Goal: Communication & Community: Answer question/provide support

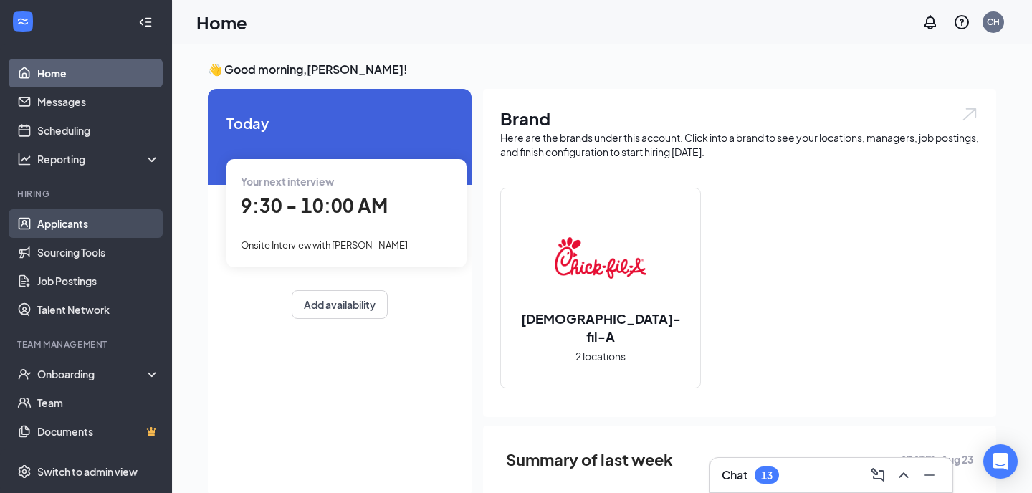
click at [72, 228] on link "Applicants" at bounding box center [98, 223] width 123 height 29
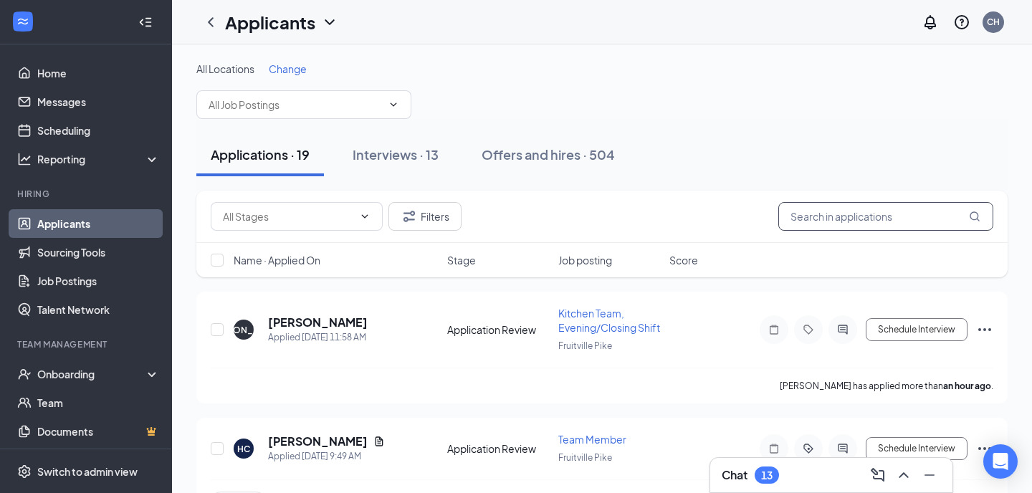
click at [826, 217] on input "text" at bounding box center [885, 216] width 215 height 29
type input "j"
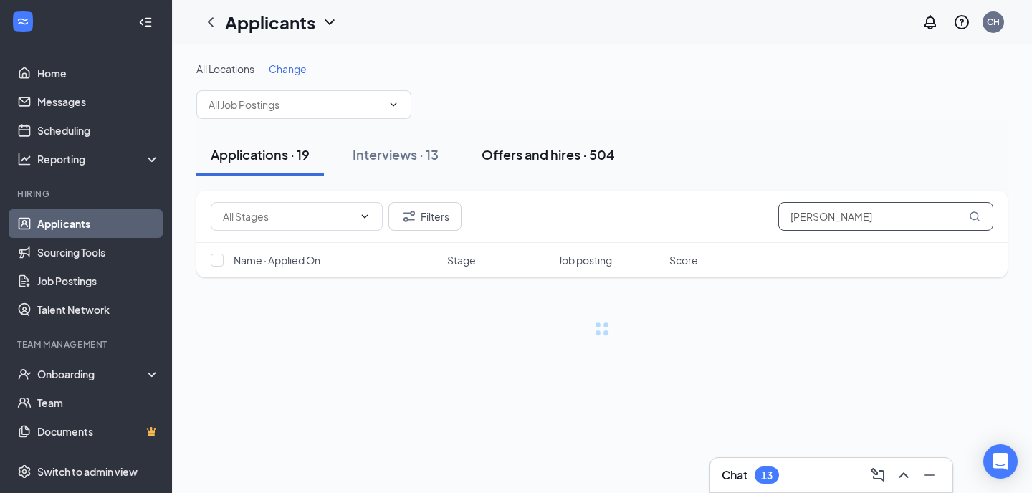
type input "[PERSON_NAME]"
click at [588, 151] on div "Offers and hires · 504" at bounding box center [548, 154] width 133 height 18
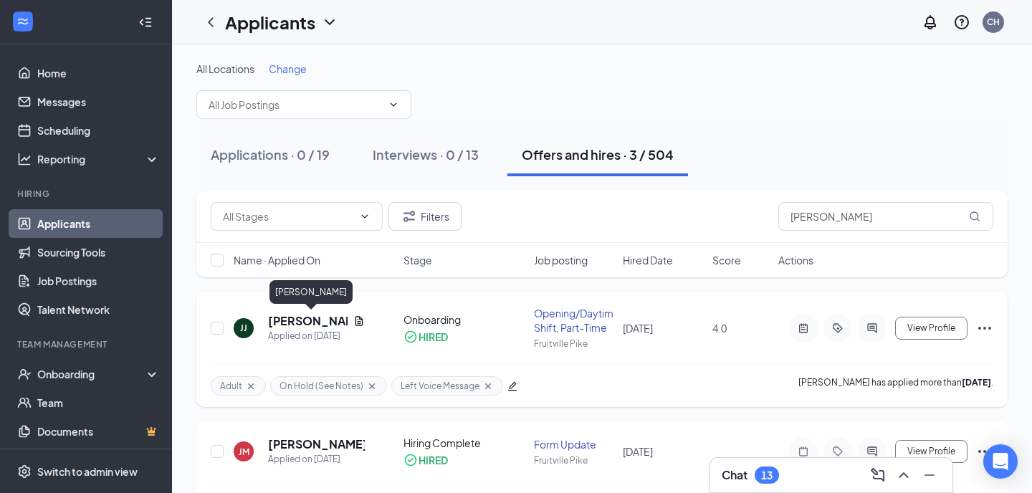
click at [283, 325] on h5 "[PERSON_NAME]" at bounding box center [308, 321] width 80 height 16
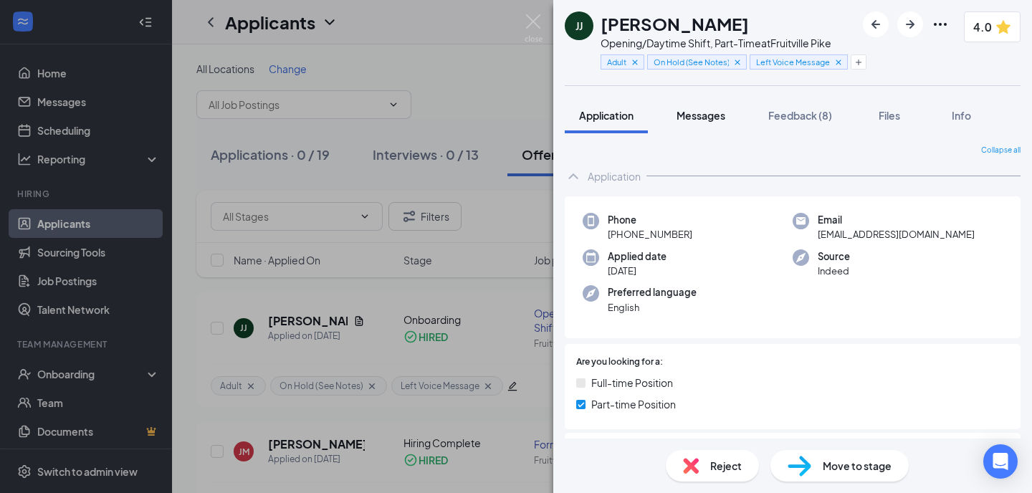
click at [684, 120] on span "Messages" at bounding box center [700, 115] width 49 height 13
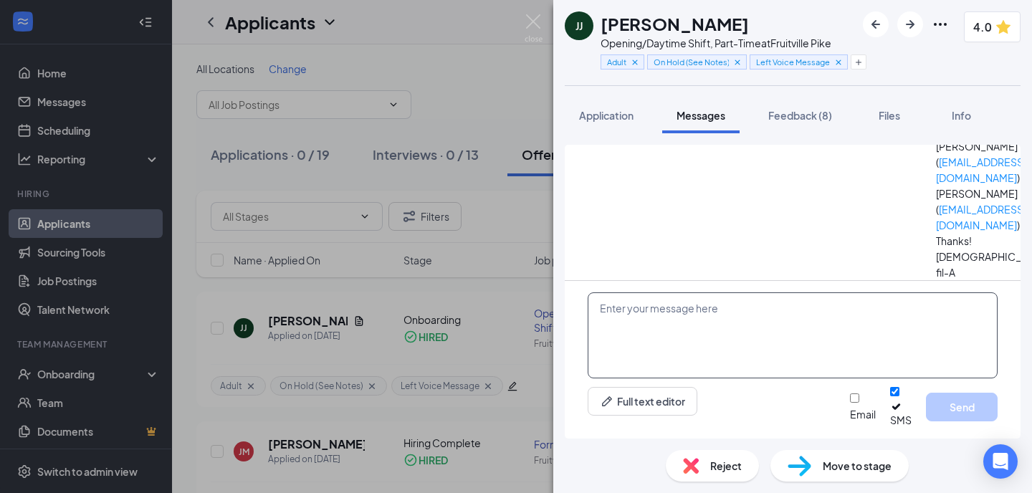
click at [657, 333] on textarea at bounding box center [793, 335] width 410 height 86
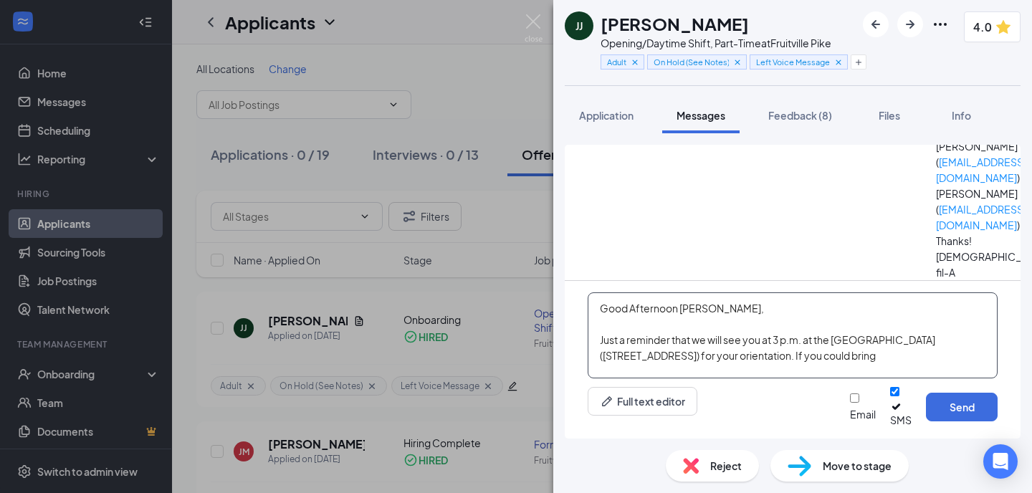
paste textarea "Please remember to bring either a passport or a photo ID and your social securi…"
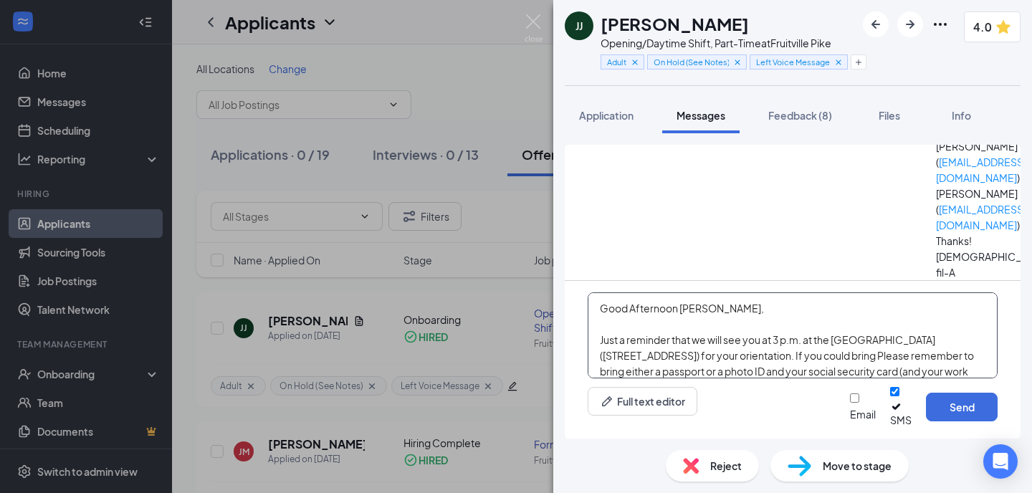
scroll to position [47, 0]
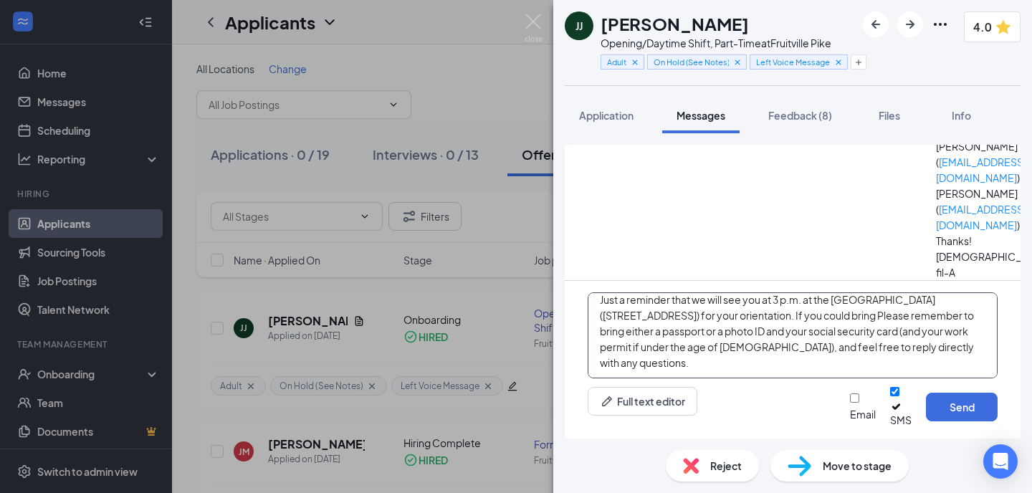
drag, startPoint x: 627, startPoint y: 330, endPoint x: 747, endPoint y: 335, distance: 120.5
click at [747, 335] on textarea "Good Afternoon [PERSON_NAME], Just a reminder that we will see you at 3 p.m. at…" at bounding box center [793, 335] width 410 height 86
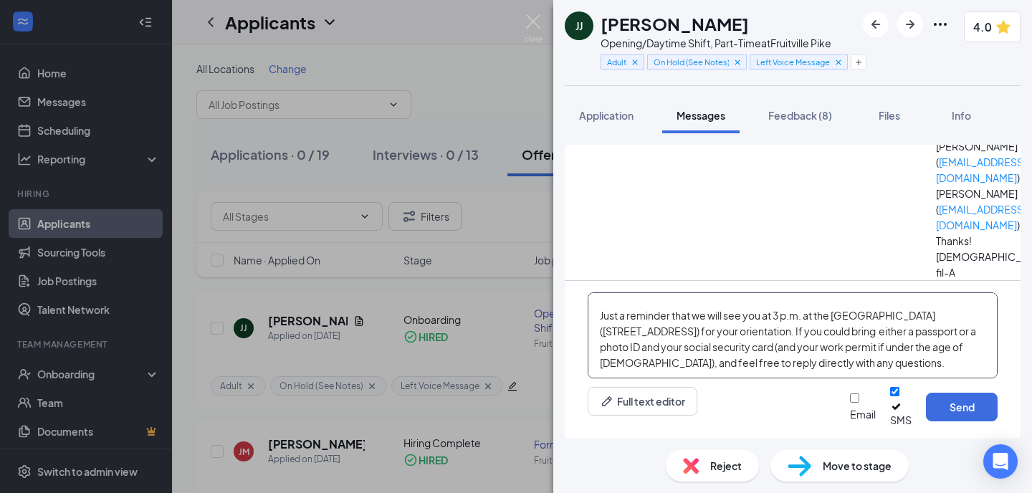
scroll to position [40, 0]
drag, startPoint x: 739, startPoint y: 362, endPoint x: 904, endPoint y: 345, distance: 166.3
click at [904, 345] on textarea "Good Afternoon [PERSON_NAME], Just a reminder that we will see you at 3 p.m. at…" at bounding box center [793, 335] width 410 height 86
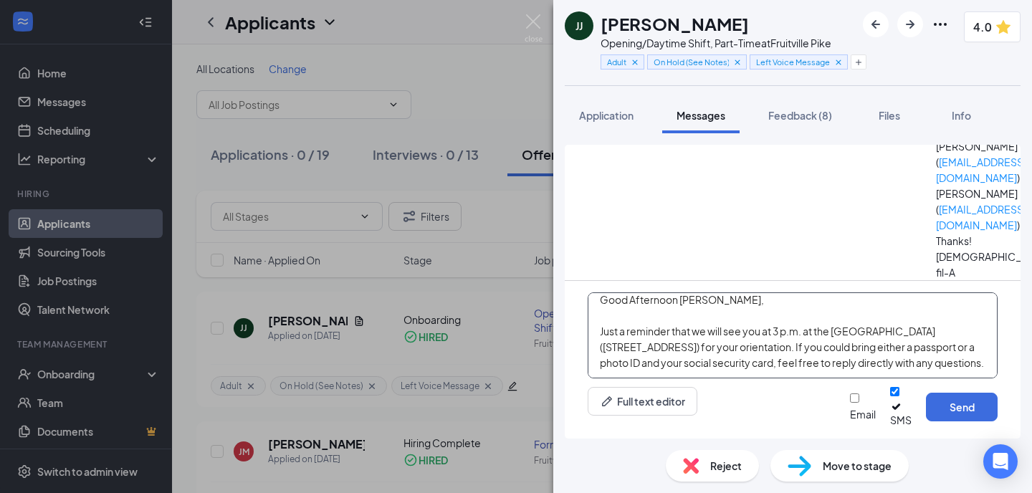
click at [909, 358] on textarea "Good Afternoon [PERSON_NAME], Just a reminder that we will see you at 3 p.m. at…" at bounding box center [793, 335] width 410 height 86
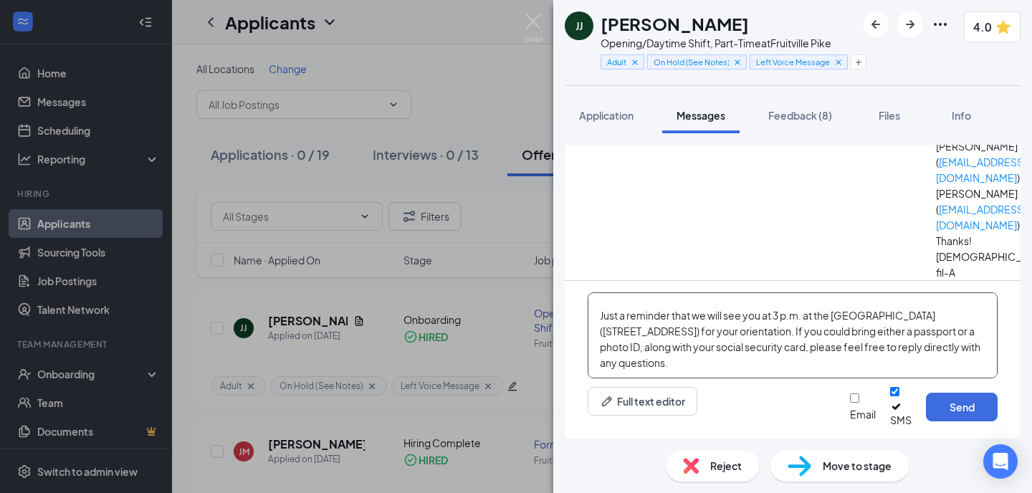
click at [783, 366] on textarea "Good Afternoon [PERSON_NAME], Just a reminder that we will see you at 3 p.m. at…" at bounding box center [793, 335] width 410 height 86
type textarea "Good Afternoon [PERSON_NAME], Just a reminder that we will see you at 3 p.m. at…"
click at [850, 403] on input "Email" at bounding box center [854, 397] width 9 height 9
checkbox input "true"
click at [848, 362] on textarea "Good Afternoon [PERSON_NAME], Just a reminder that we will see you at 3 p.m. at…" at bounding box center [793, 335] width 410 height 86
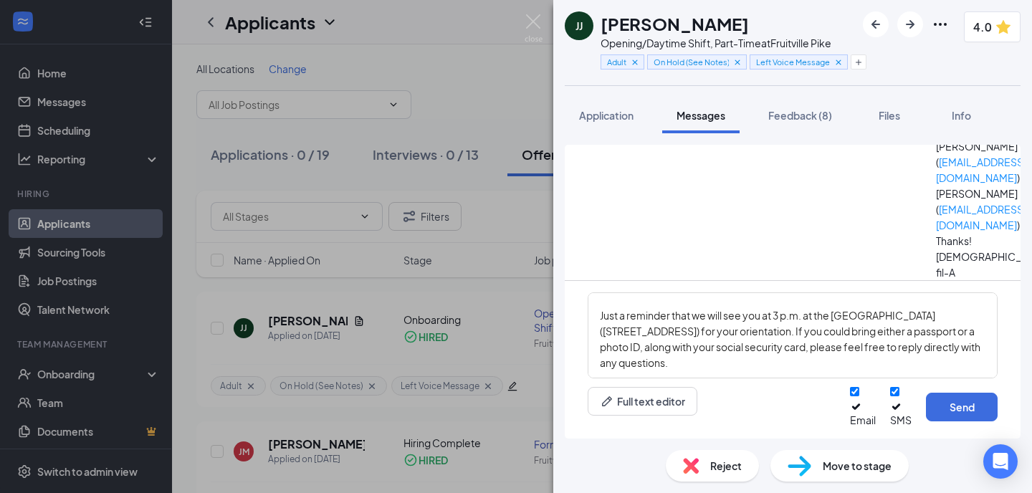
click at [937, 396] on div "Good Afternoon [PERSON_NAME], Just a reminder that we will see you at 3 p.m. at…" at bounding box center [793, 360] width 456 height 158
click at [935, 398] on button "Send" at bounding box center [962, 407] width 72 height 29
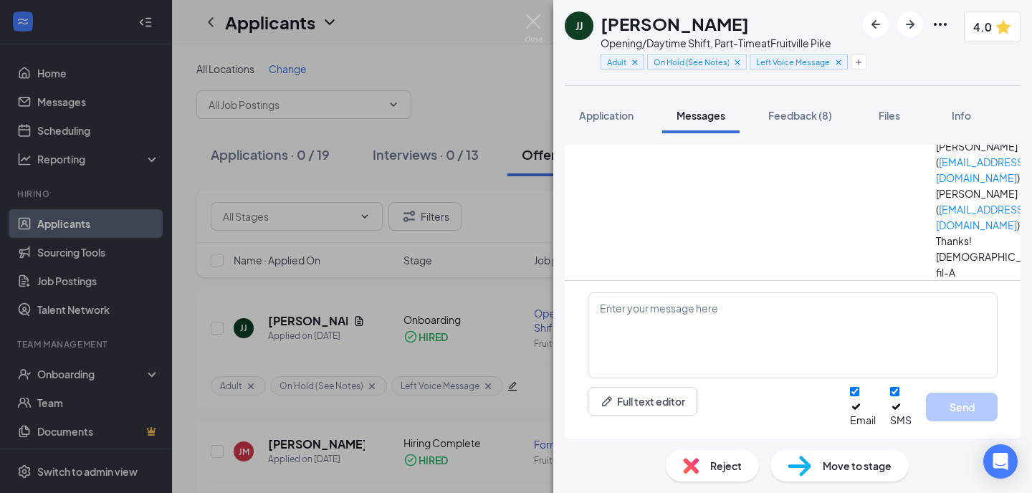
scroll to position [516, 0]
click at [538, 20] on img at bounding box center [534, 28] width 18 height 28
